Goal: Complete application form: Complete application form

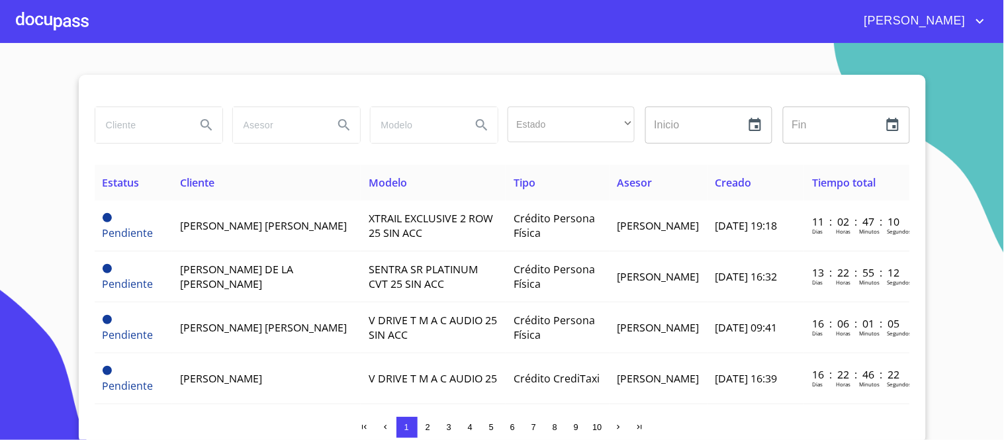
click at [46, 22] on div at bounding box center [52, 21] width 73 height 42
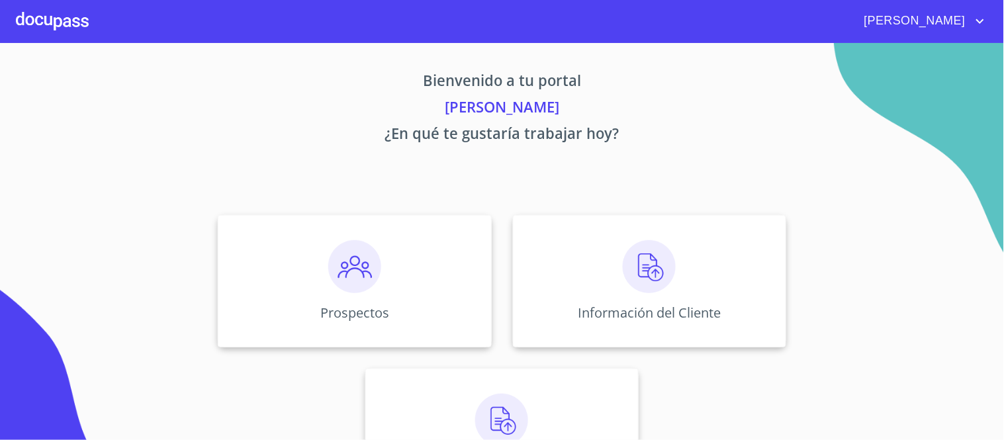
scroll to position [70, 0]
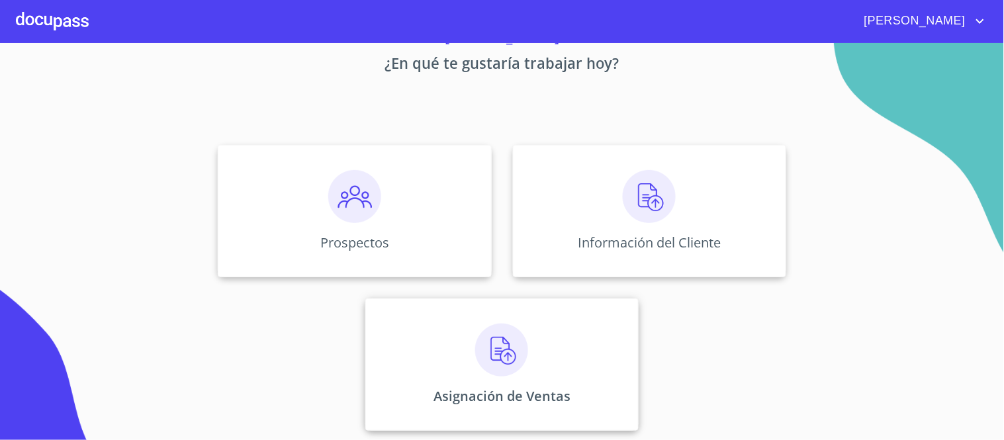
click at [498, 361] on img at bounding box center [501, 350] width 53 height 53
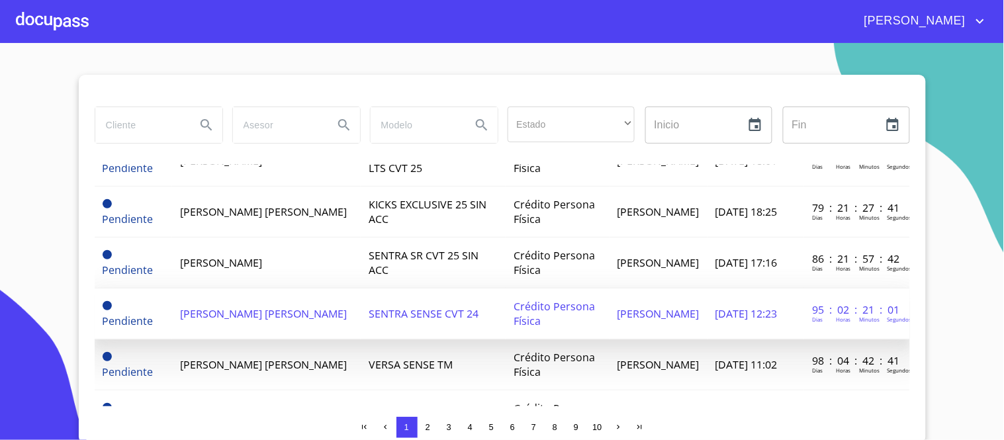
scroll to position [441, 0]
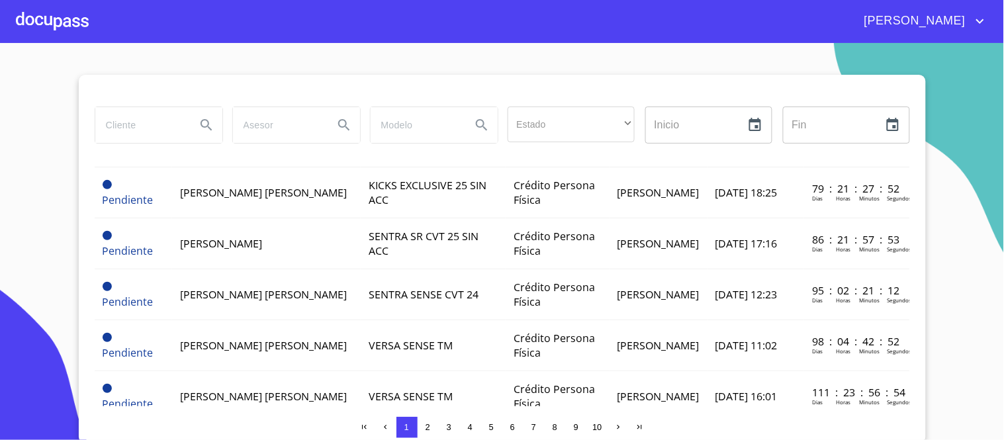
click at [76, 22] on div at bounding box center [52, 21] width 73 height 42
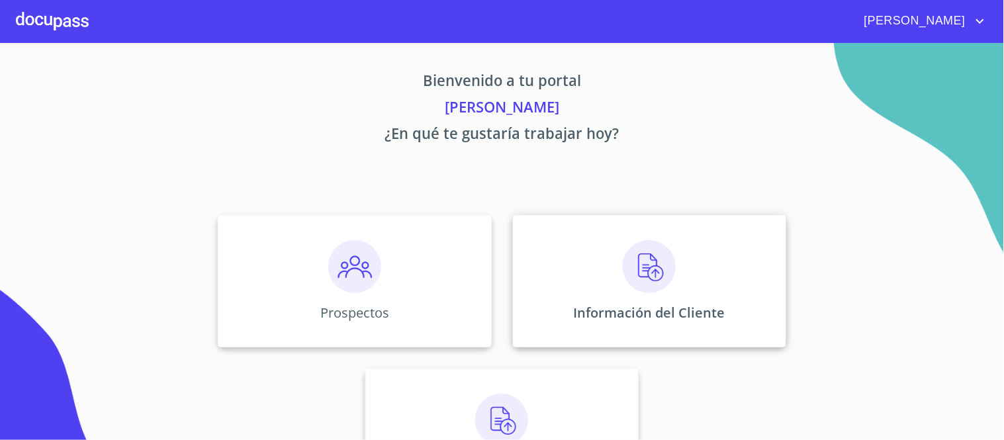
click at [650, 269] on img at bounding box center [649, 266] width 53 height 53
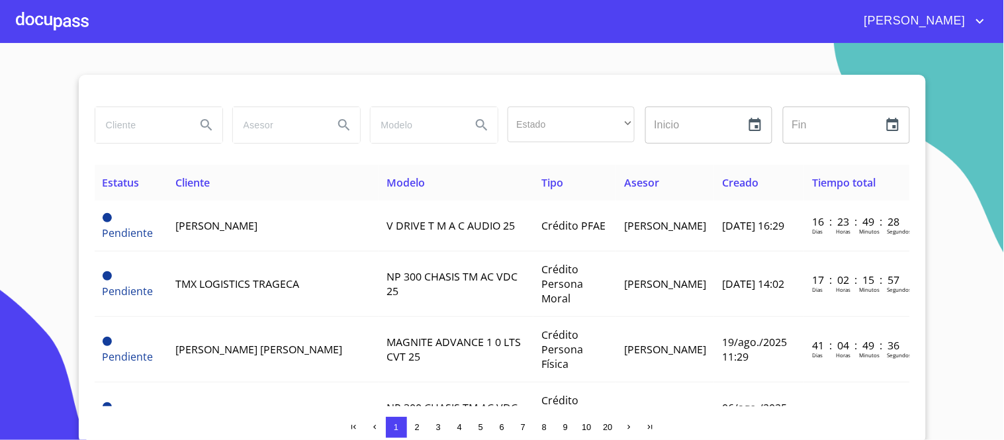
click at [130, 129] on input "search" at bounding box center [140, 125] width 90 height 36
type input "[PERSON_NAME]"
click at [200, 122] on icon "Search" at bounding box center [206, 125] width 16 height 16
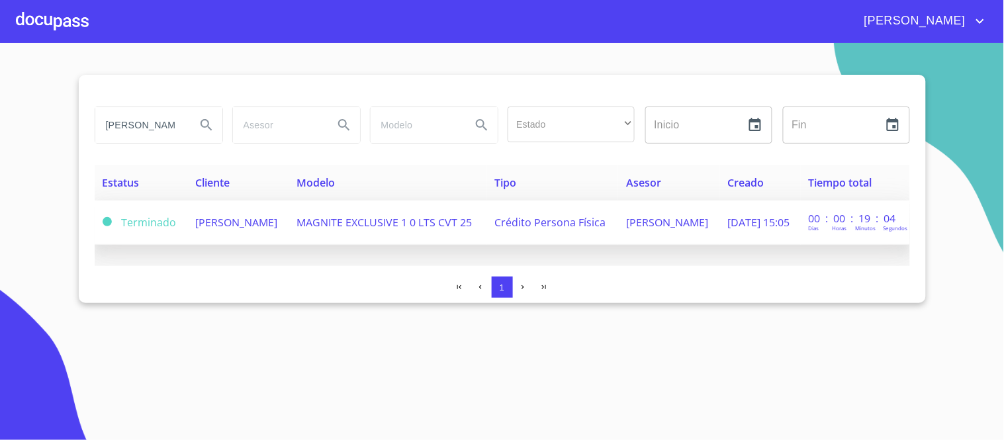
click at [446, 221] on span "MAGNITE EXCLUSIVE 1 0 LTS CVT 25" at bounding box center [384, 222] width 175 height 15
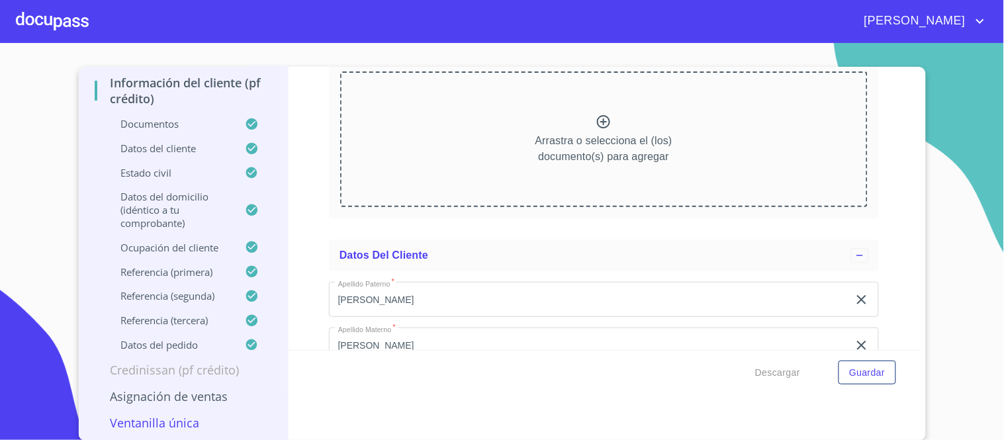
scroll to position [3605, 0]
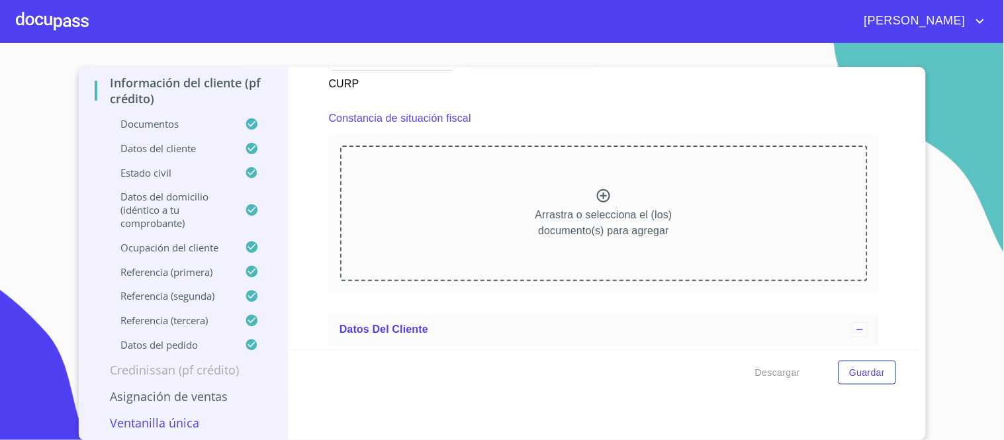
click at [596, 188] on icon at bounding box center [603, 196] width 16 height 16
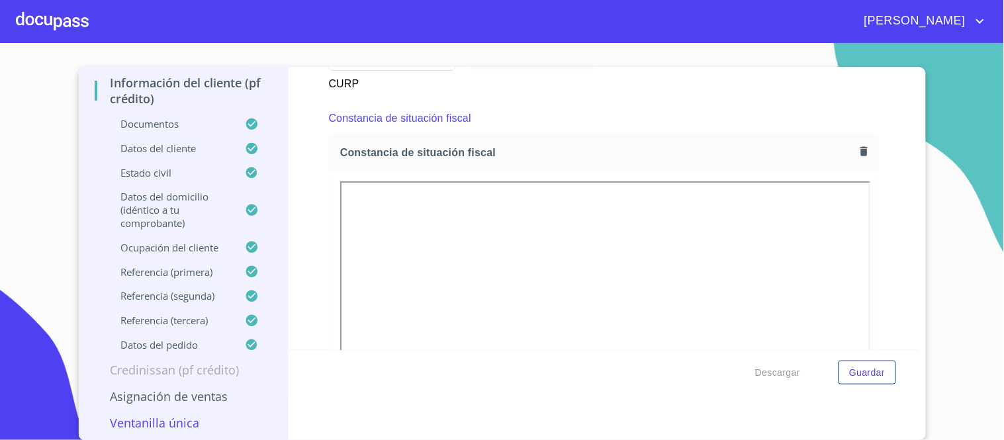
drag, startPoint x: 723, startPoint y: 381, endPoint x: 737, endPoint y: 375, distance: 15.1
click at [735, 376] on div "Descargar Guardar" at bounding box center [603, 372] width 631 height 45
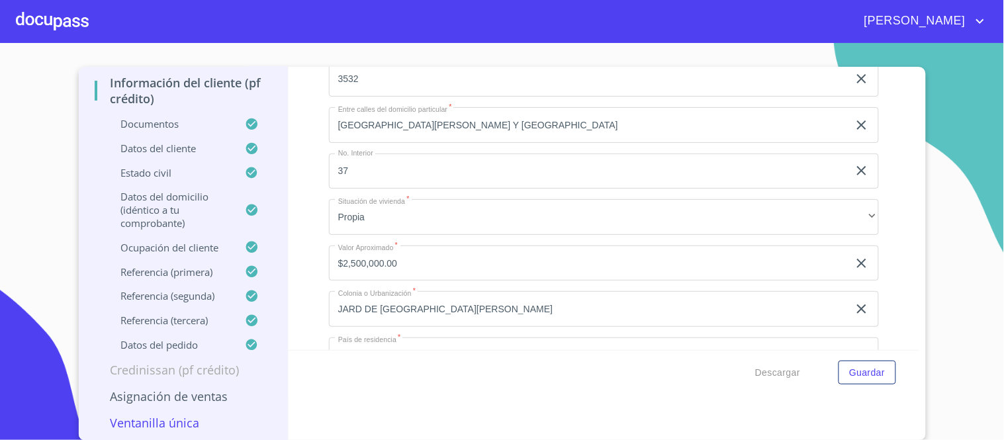
scroll to position [5542, 0]
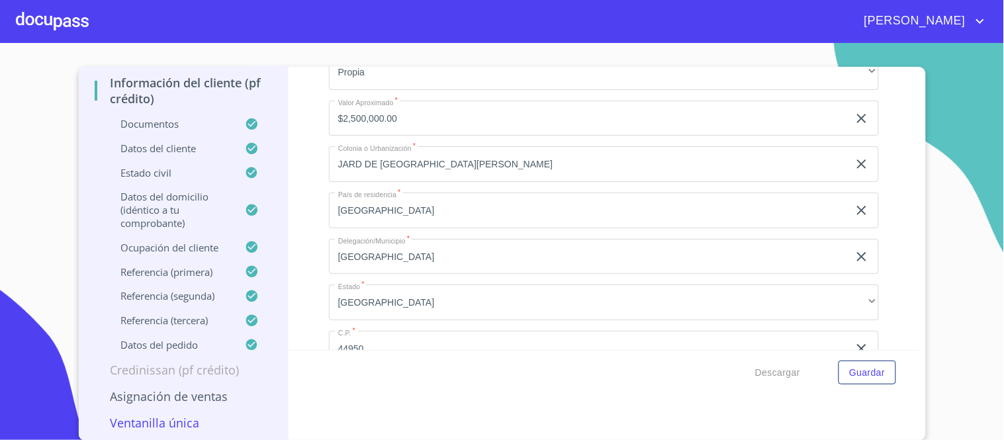
drag, startPoint x: 771, startPoint y: 321, endPoint x: 930, endPoint y: 321, distance: 158.1
click at [796, 331] on input "44950" at bounding box center [588, 349] width 519 height 36
click at [971, 328] on section "[PERSON_NAME] Crédito Persona Física Información del cliente (PF crédito) Docum…" at bounding box center [502, 241] width 1004 height 397
click at [973, 326] on section "[PERSON_NAME] Crédito Persona Física Información del cliente (PF crédito) Docum…" at bounding box center [502, 241] width 1004 height 397
click at [210, 338] on p "Datos del pedido" at bounding box center [170, 344] width 151 height 13
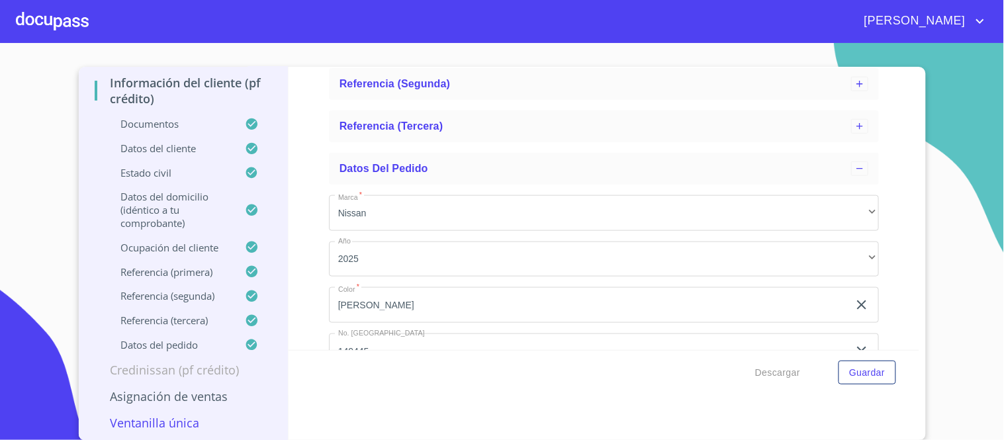
scroll to position [396, 0]
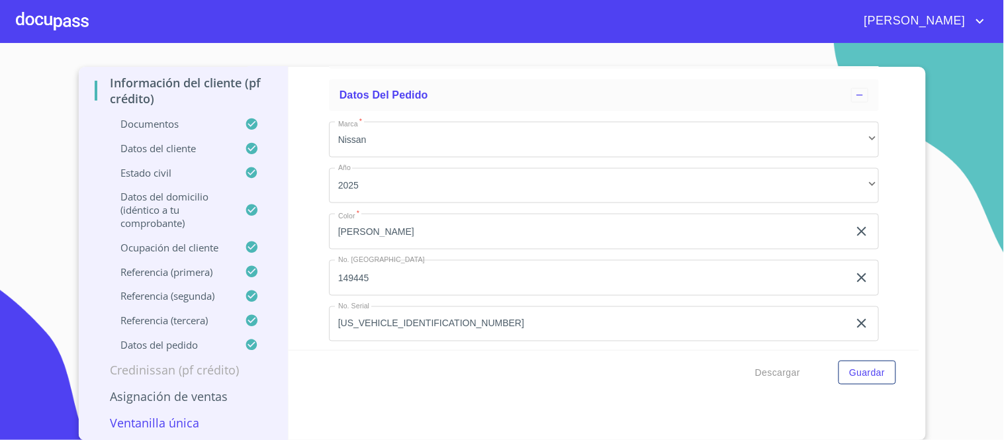
click at [510, 275] on input "149445" at bounding box center [588, 278] width 519 height 36
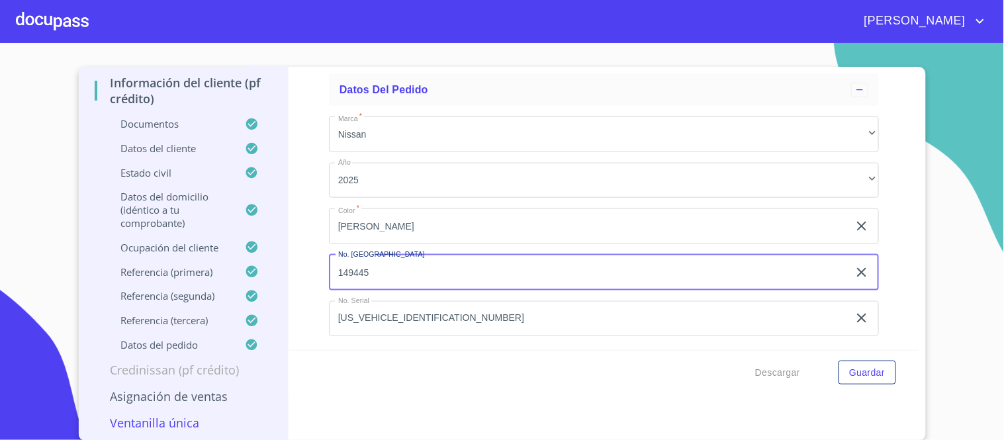
scroll to position [402, 0]
click at [855, 373] on span "Guardar" at bounding box center [867, 373] width 36 height 17
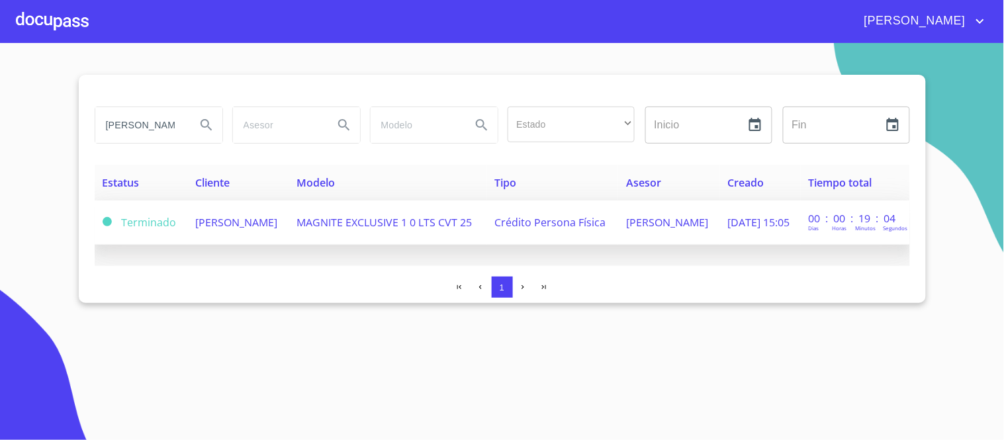
click at [431, 222] on span "MAGNITE EXCLUSIVE 1 0 LTS CVT 25" at bounding box center [384, 222] width 175 height 15
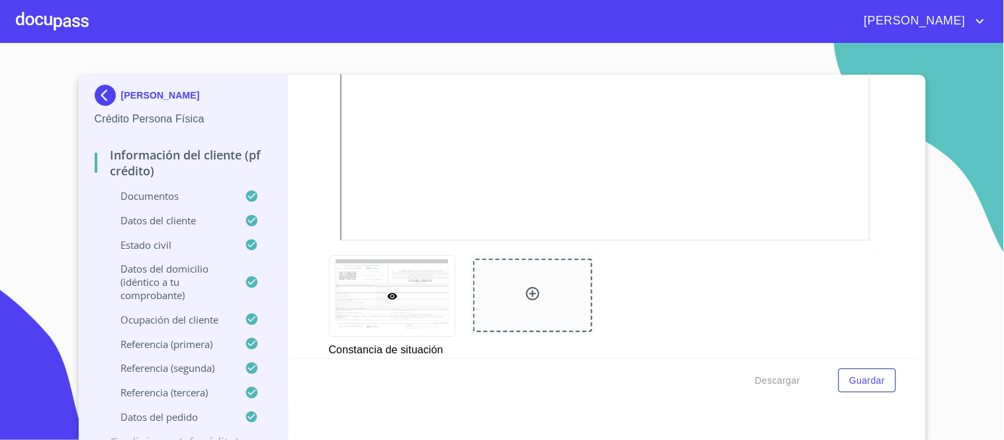
scroll to position [4224, 0]
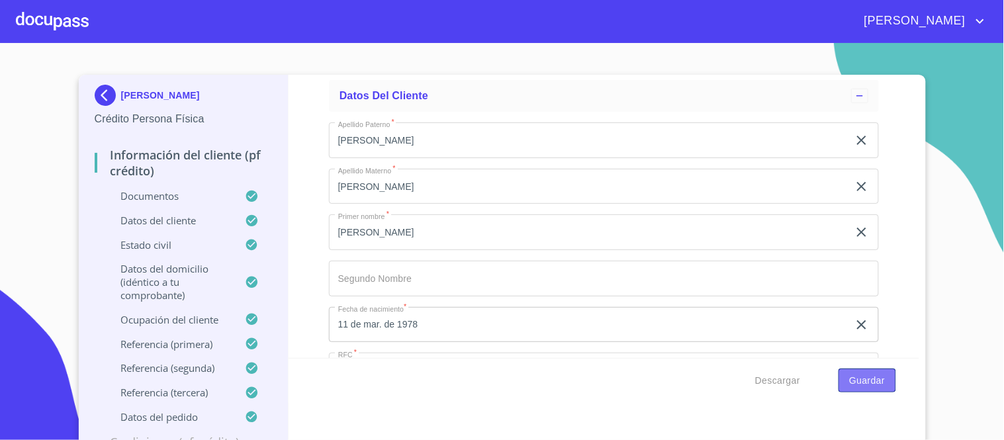
click at [869, 384] on span "Guardar" at bounding box center [867, 381] width 36 height 17
